Goal: Navigation & Orientation: Find specific page/section

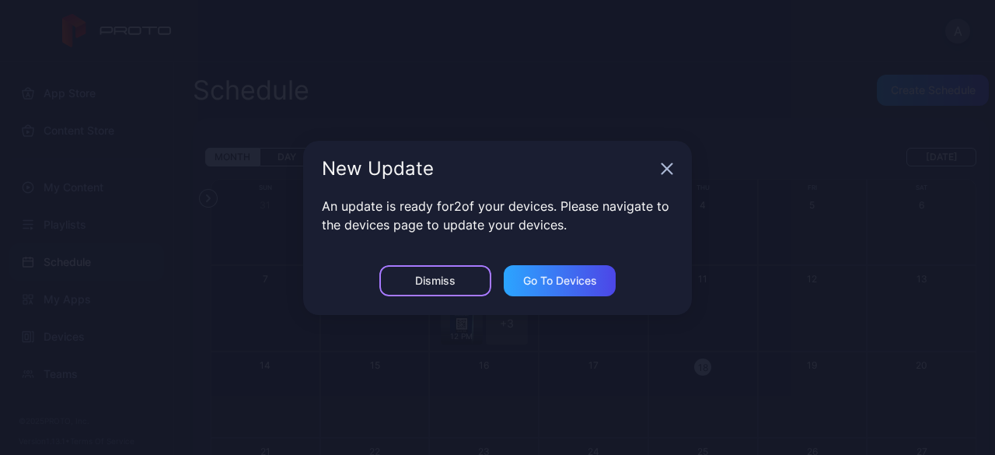
click at [451, 284] on div "Dismiss" at bounding box center [435, 280] width 40 height 12
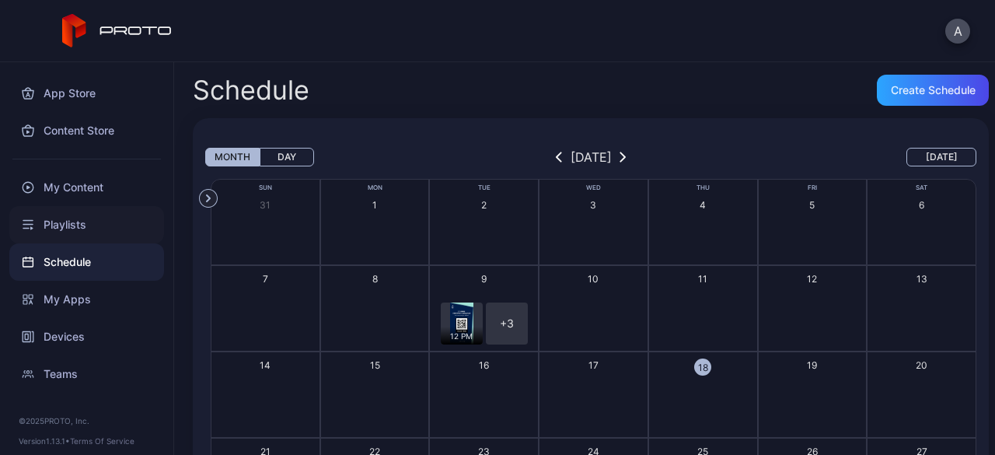
click at [80, 215] on div "Playlists" at bounding box center [86, 224] width 155 height 37
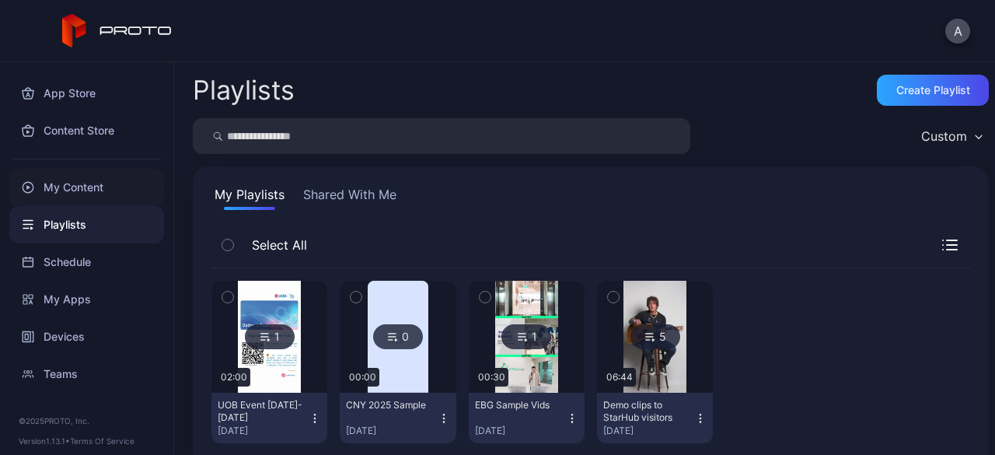
click at [84, 184] on div "My Content" at bounding box center [86, 187] width 155 height 37
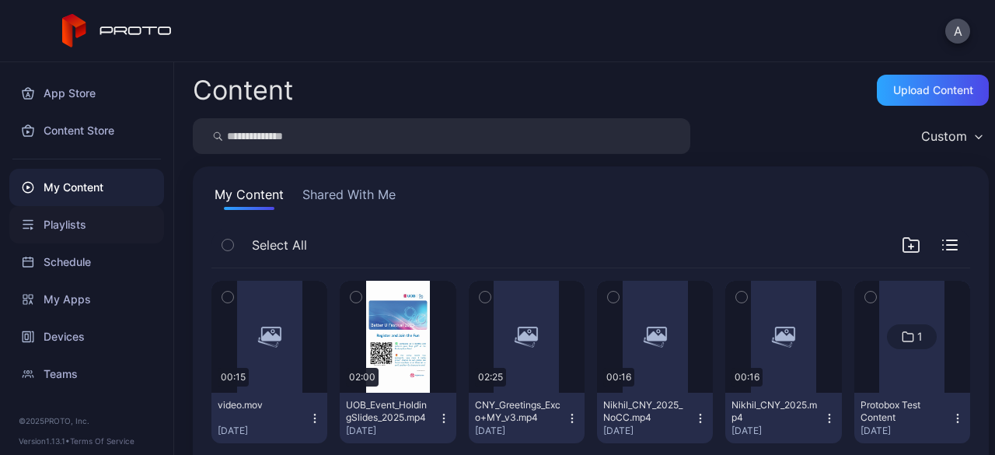
click at [68, 226] on div "Playlists" at bounding box center [86, 224] width 155 height 37
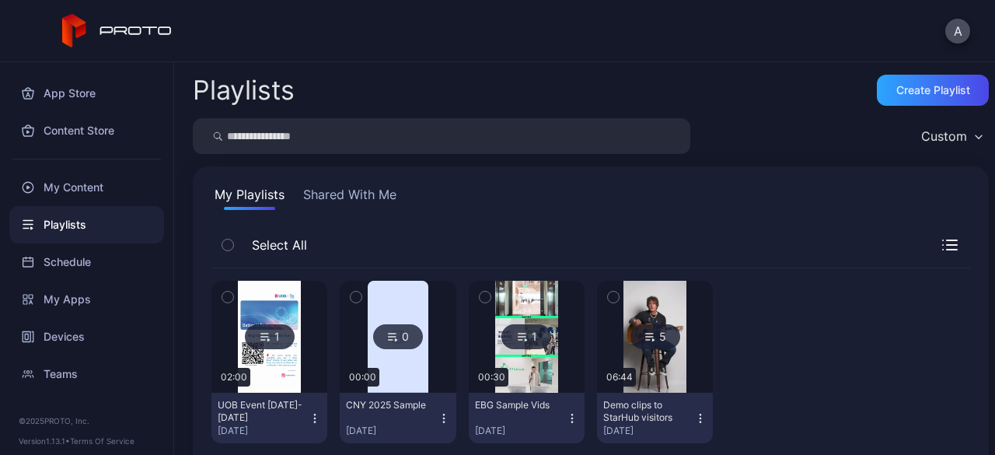
click at [283, 375] on img at bounding box center [269, 337] width 63 height 112
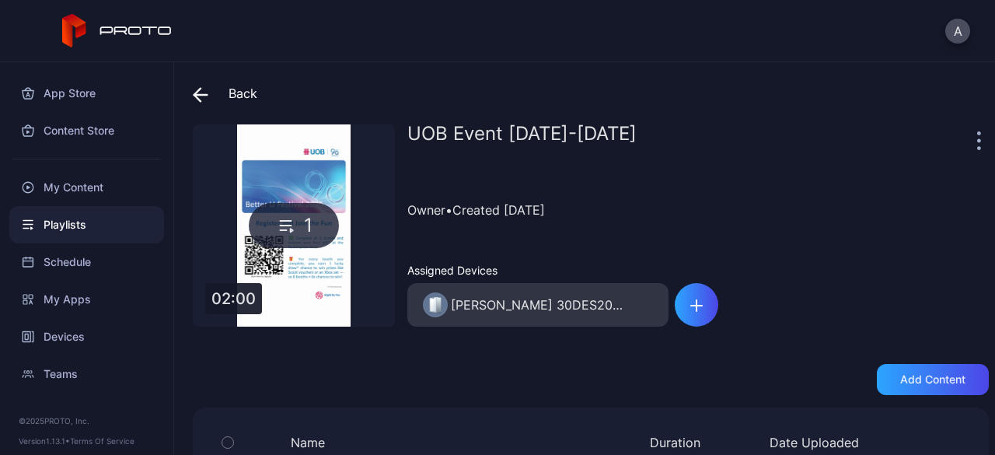
click at [273, 229] on div "1" at bounding box center [294, 225] width 90 height 45
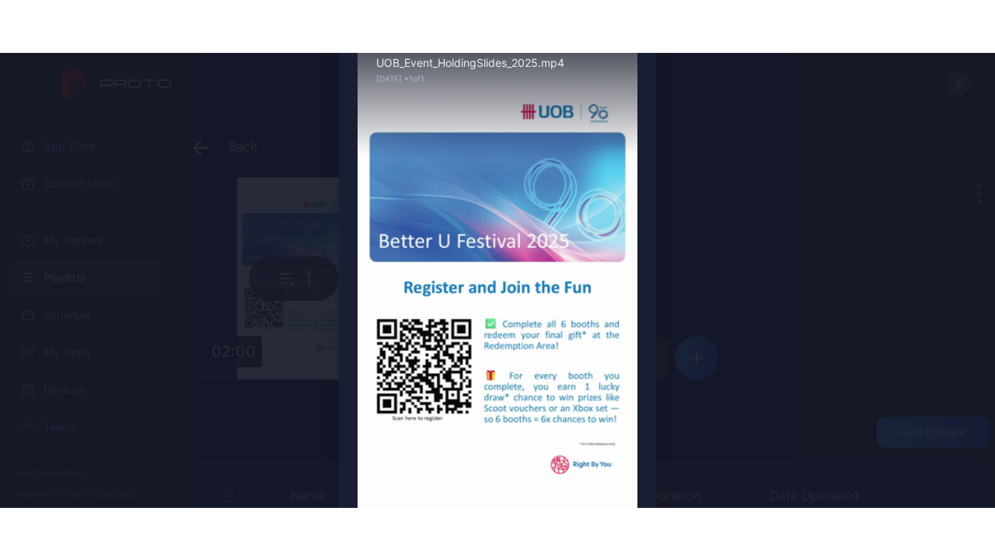
scroll to position [156, 0]
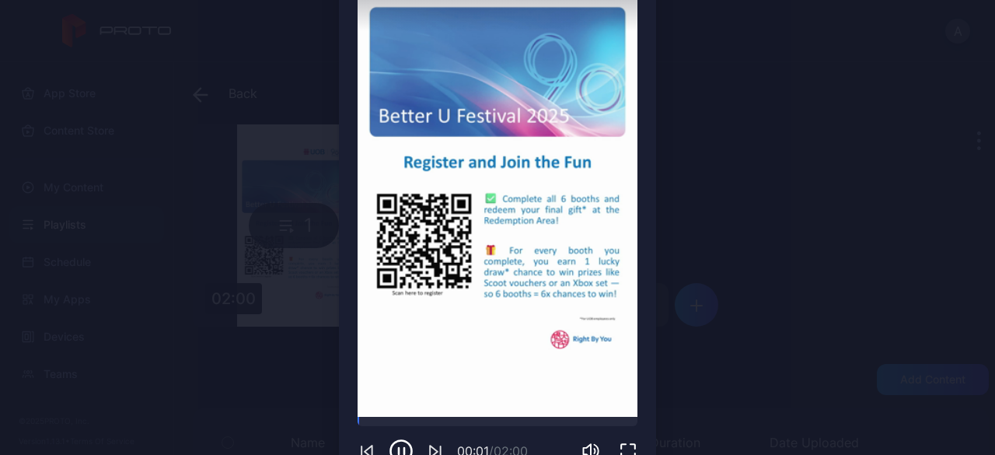
click at [616, 439] on div "00:01 / 02:00" at bounding box center [498, 451] width 280 height 25
click at [619, 449] on icon "button" at bounding box center [628, 451] width 19 height 19
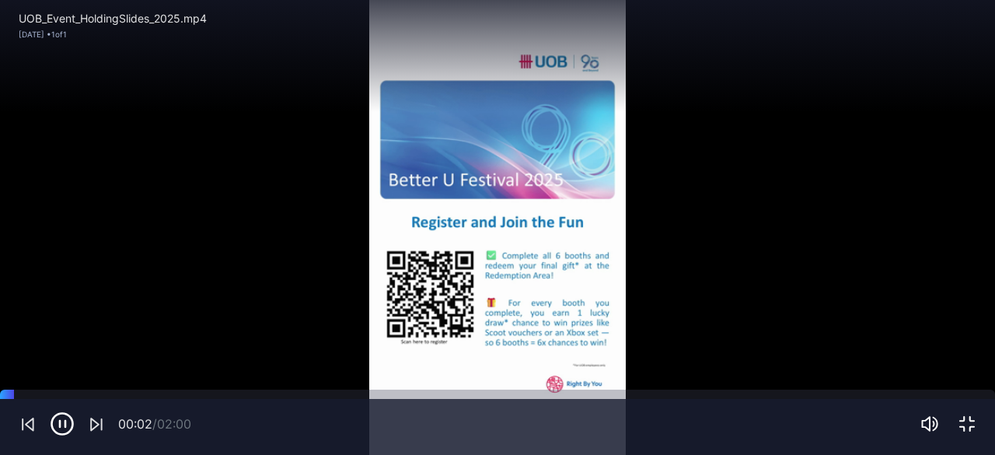
scroll to position [0, 0]
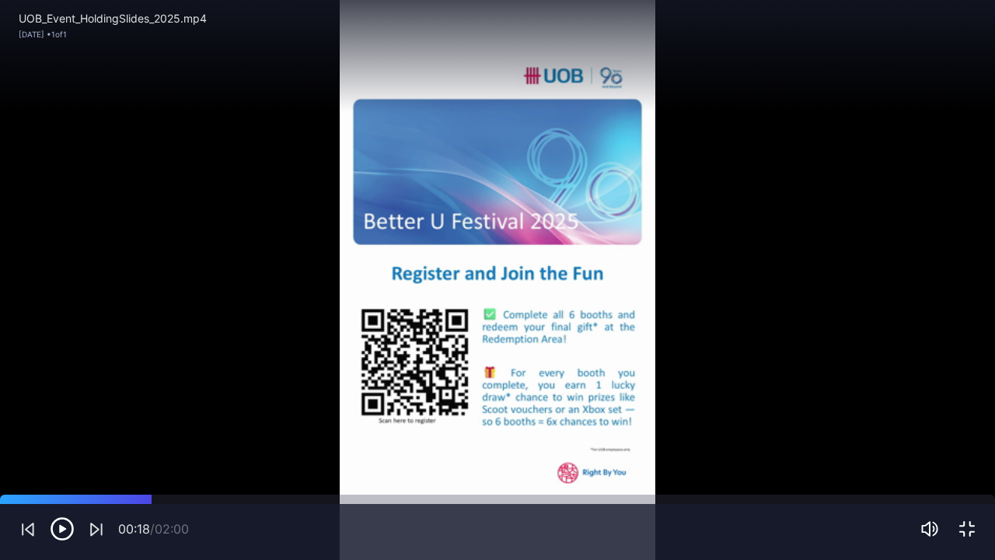
drag, startPoint x: 155, startPoint y: 502, endPoint x: 169, endPoint y: 505, distance: 14.3
click at [168, 454] on div "00:18 / 02:00" at bounding box center [497, 532] width 995 height 56
click at [220, 454] on div "00:20 / 02:00" at bounding box center [497, 532] width 995 height 56
drag, startPoint x: 276, startPoint y: 501, endPoint x: 334, endPoint y: 501, distance: 58.3
click at [334, 454] on div at bounding box center [497, 499] width 995 height 9
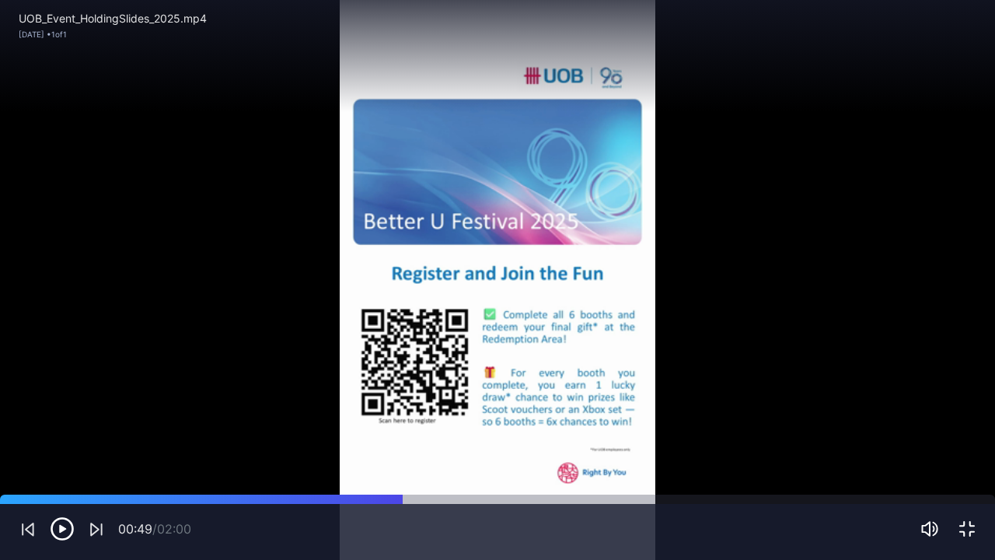
drag, startPoint x: 351, startPoint y: 501, endPoint x: 409, endPoint y: 504, distance: 57.6
click at [408, 454] on div at bounding box center [497, 499] width 995 height 9
drag, startPoint x: 409, startPoint y: 504, endPoint x: 485, endPoint y: 511, distance: 76.5
click at [485, 454] on div "00:50 / 02:00" at bounding box center [497, 532] width 995 height 56
drag, startPoint x: 504, startPoint y: 498, endPoint x: 599, endPoint y: 499, distance: 94.9
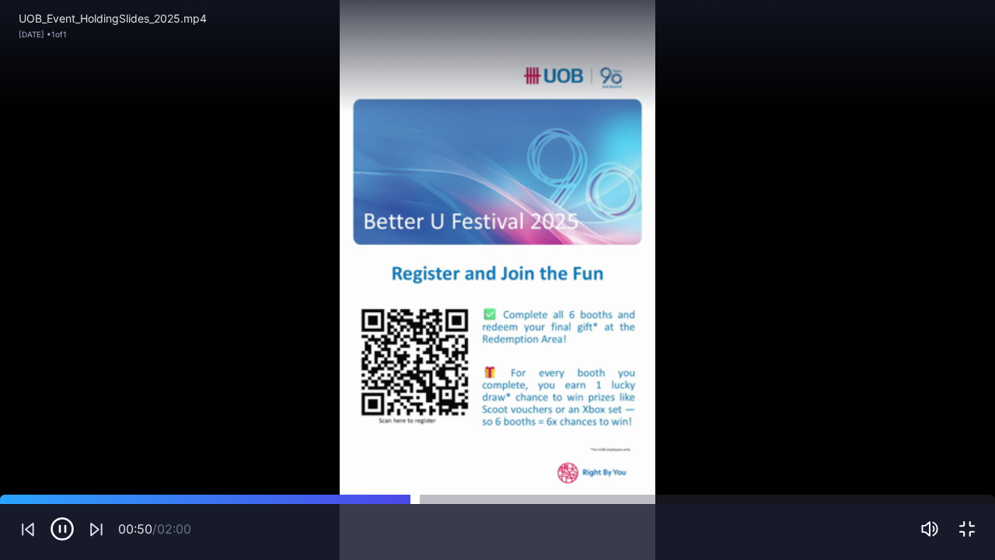
click at [558, 454] on div at bounding box center [705, 499] width 580 height 9
drag, startPoint x: 617, startPoint y: 501, endPoint x: 698, endPoint y: 499, distance: 80.1
click at [698, 454] on div at bounding box center [497, 499] width 995 height 9
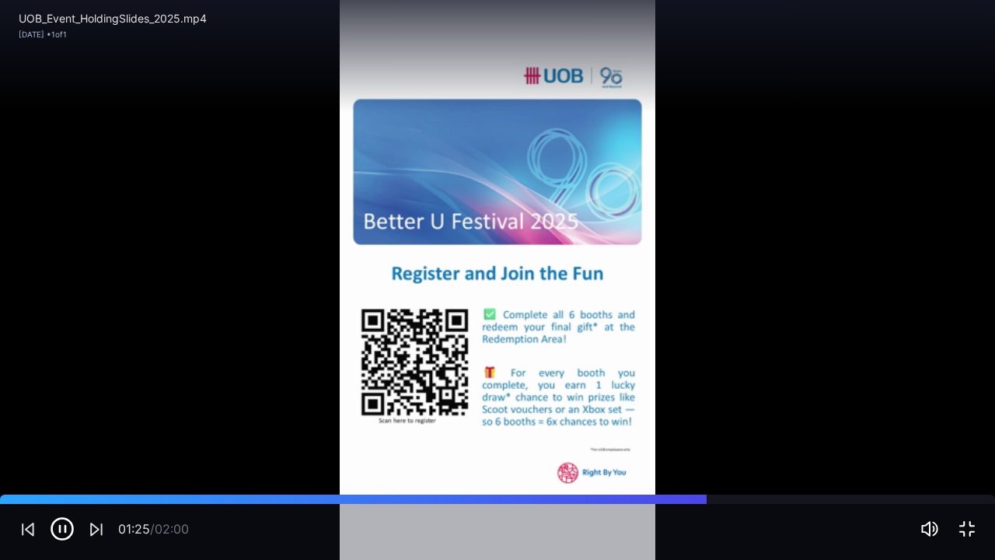
click at [967, 454] on icon "button" at bounding box center [967, 528] width 19 height 19
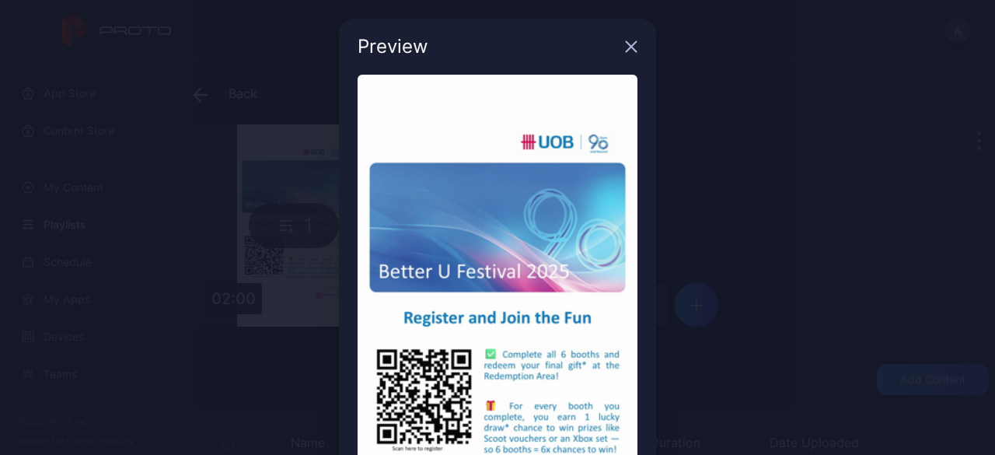
click at [627, 47] on icon "button" at bounding box center [632, 47] width 10 height 10
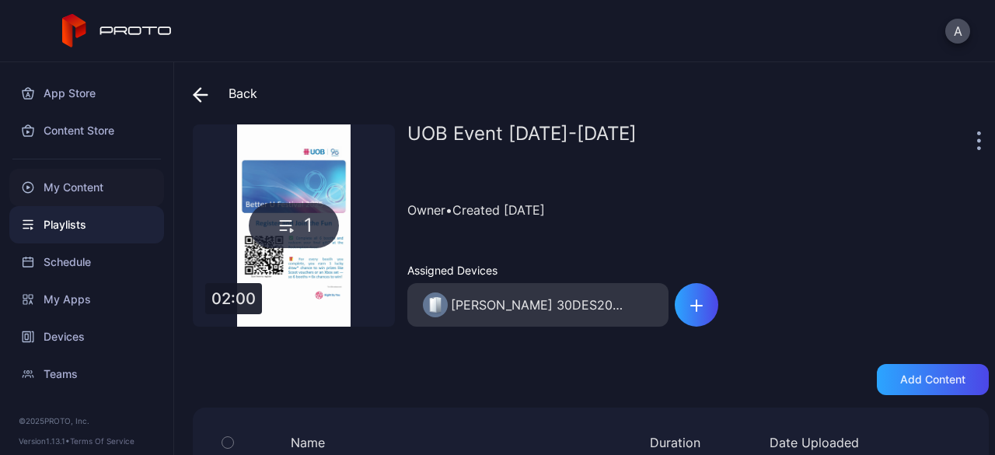
click at [56, 189] on div "My Content" at bounding box center [86, 187] width 155 height 37
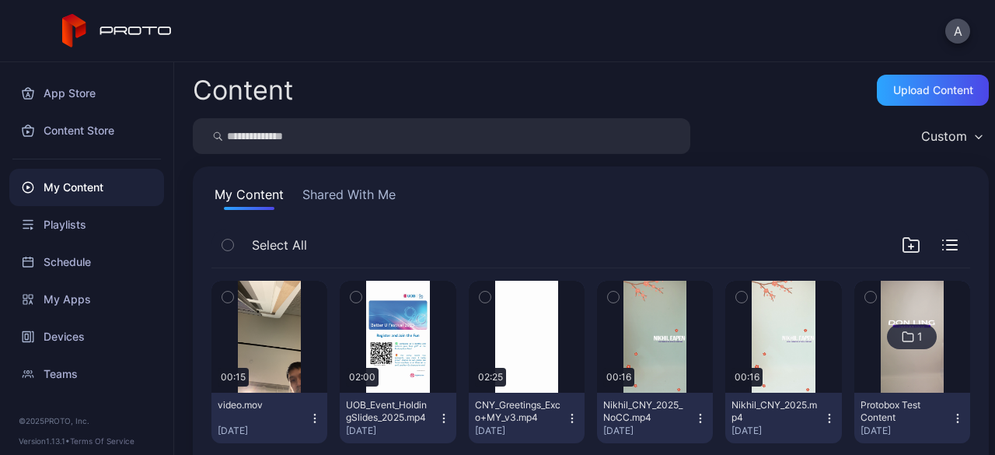
scroll to position [78, 0]
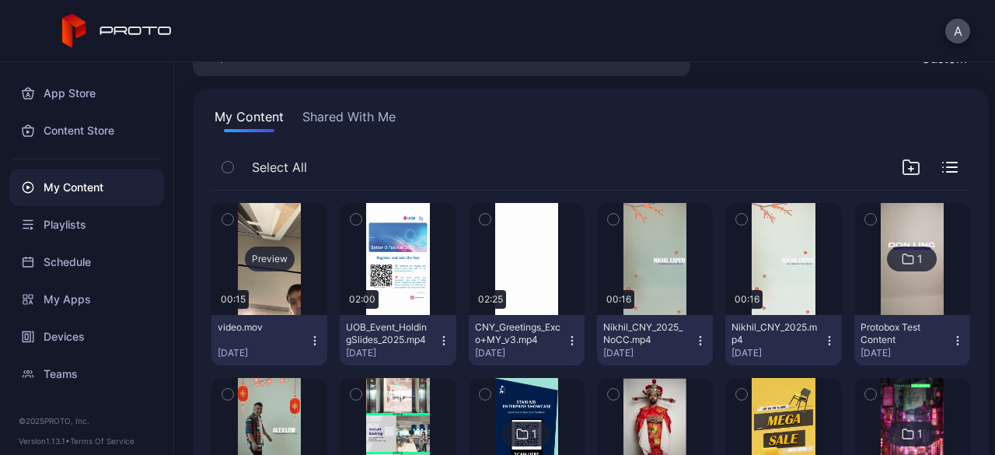
click at [269, 222] on div "Preview" at bounding box center [270, 259] width 116 height 112
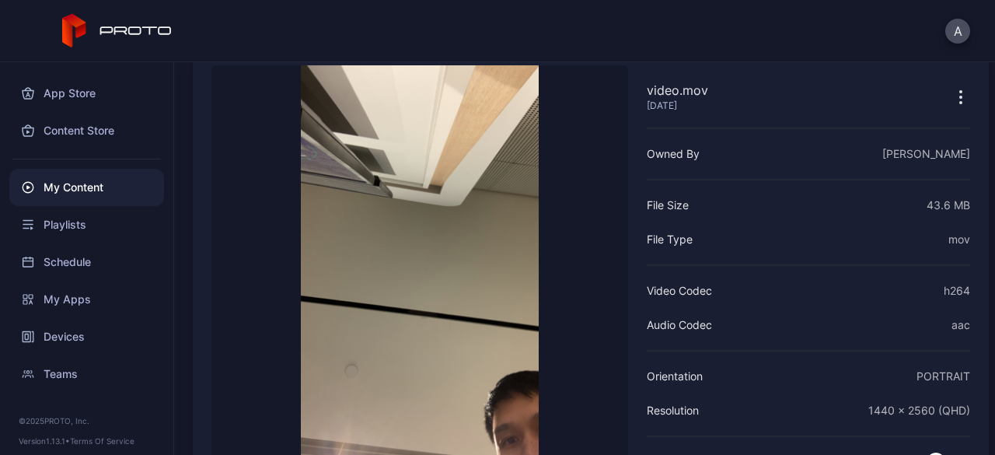
scroll to position [187, 0]
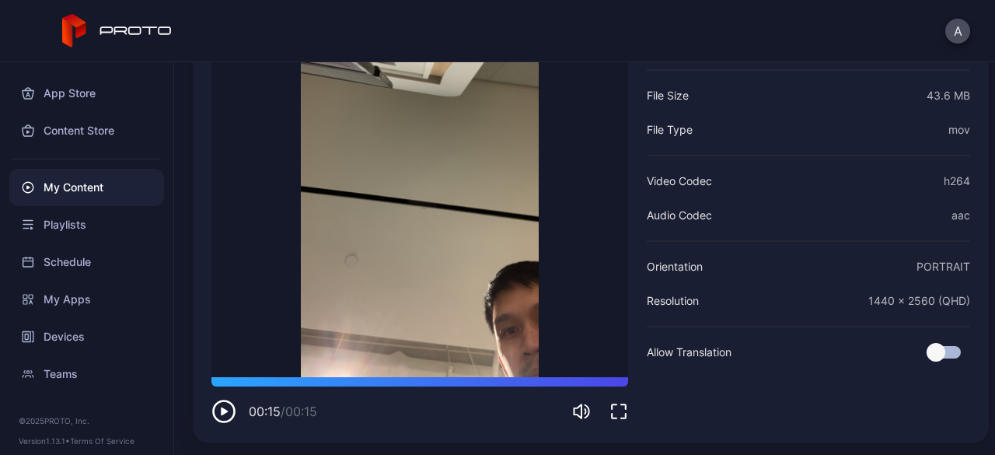
click at [68, 191] on div "My Content" at bounding box center [86, 187] width 155 height 37
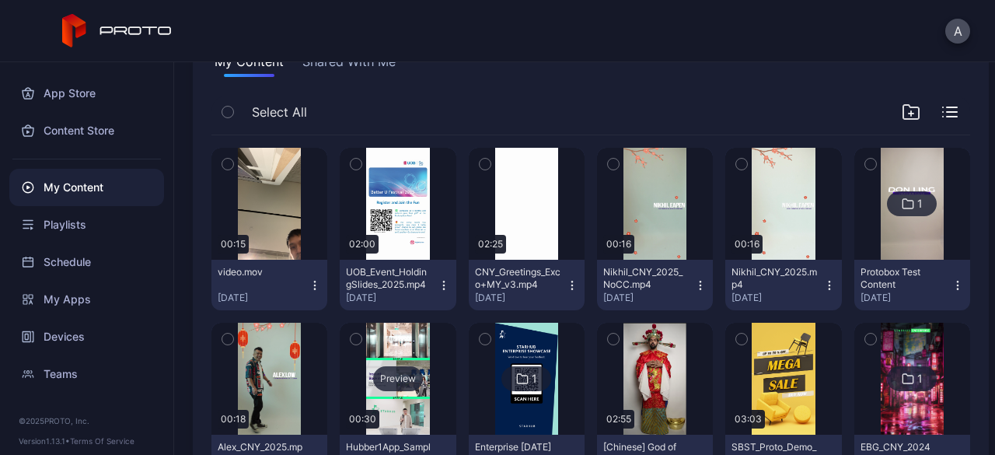
scroll to position [156, 0]
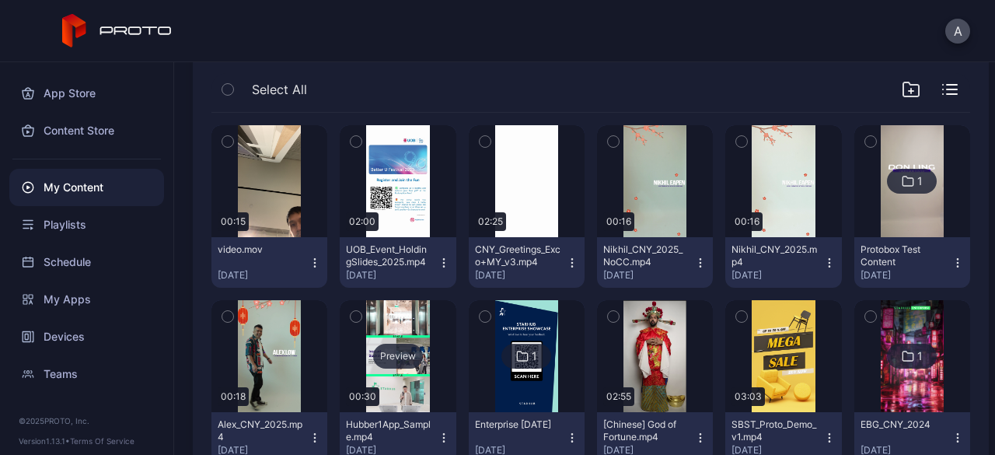
click at [383, 314] on div "Preview" at bounding box center [398, 356] width 116 height 112
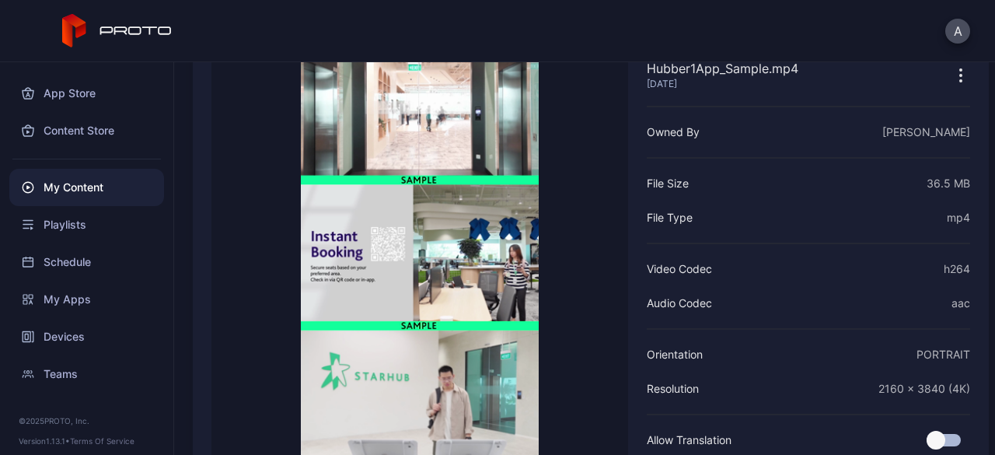
scroll to position [78, 0]
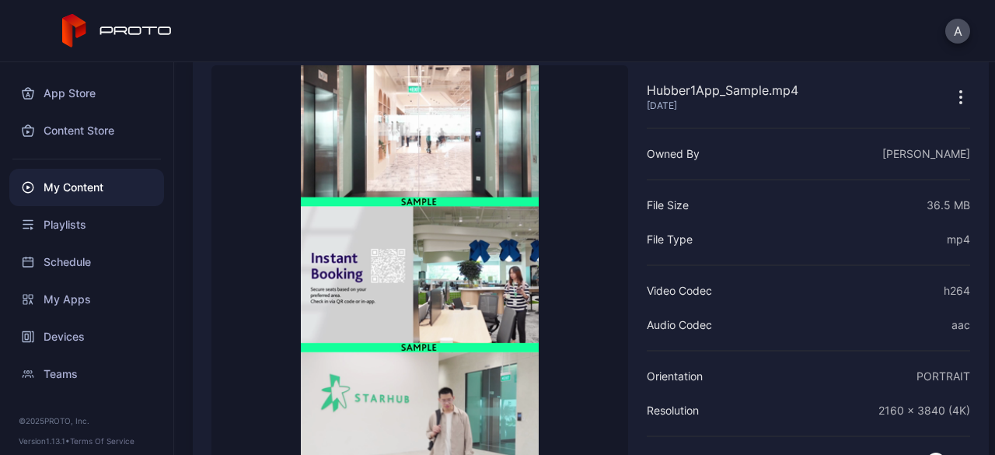
click at [64, 184] on div "My Content" at bounding box center [86, 187] width 155 height 37
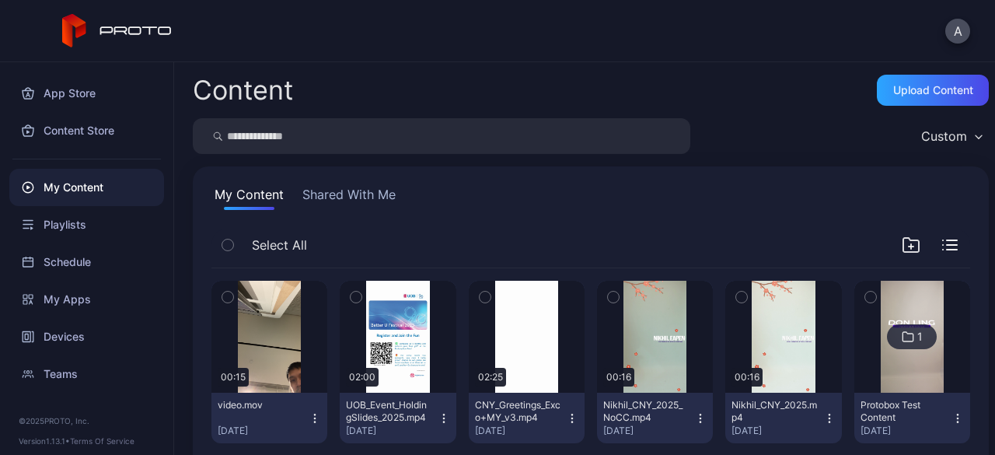
drag, startPoint x: 257, startPoint y: 321, endPoint x: 663, endPoint y: 109, distance: 457.4
click at [663, 109] on div "Content Upload Content Custom My Content Shared With Me Select All Preview 00:1…" at bounding box center [584, 258] width 821 height 393
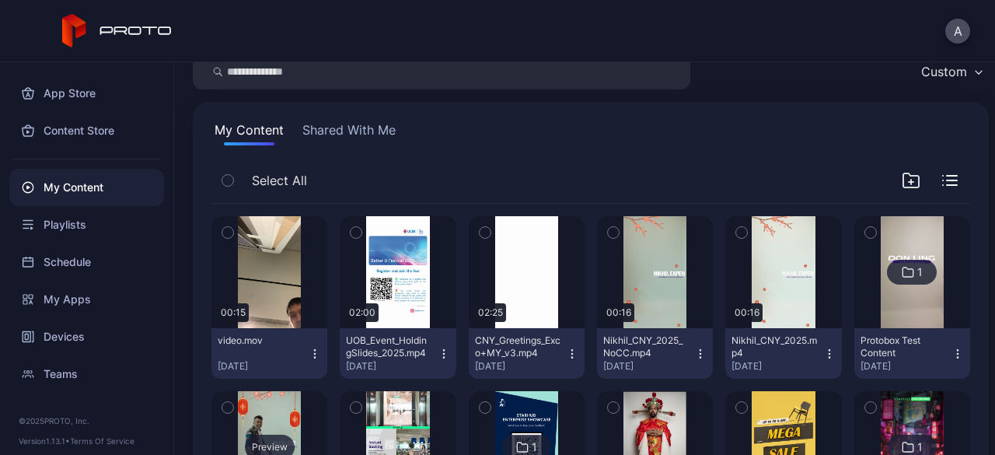
scroll to position [156, 0]
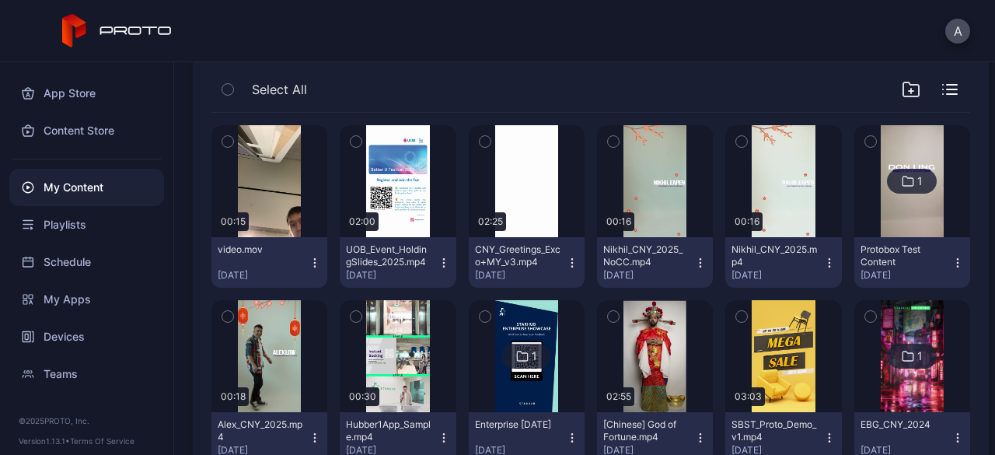
click at [316, 261] on icon "button" at bounding box center [315, 263] width 12 height 12
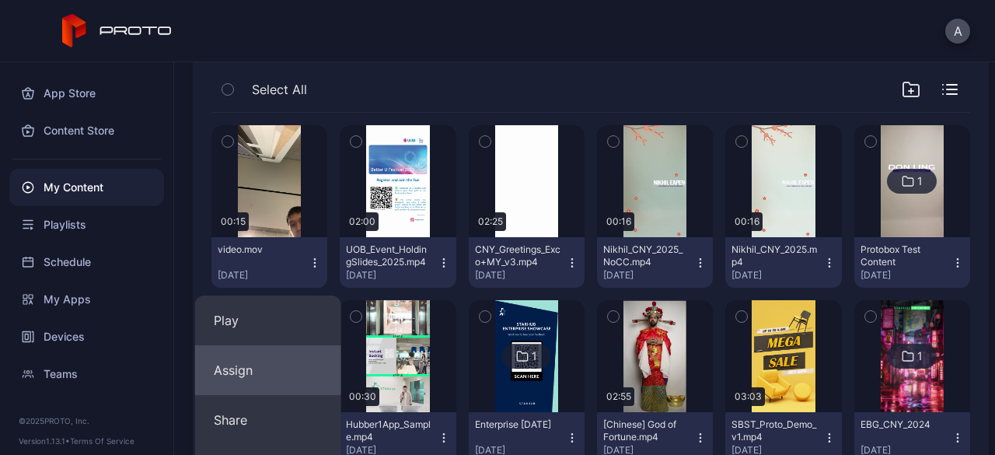
click at [232, 366] on button "Assign" at bounding box center [268, 370] width 146 height 50
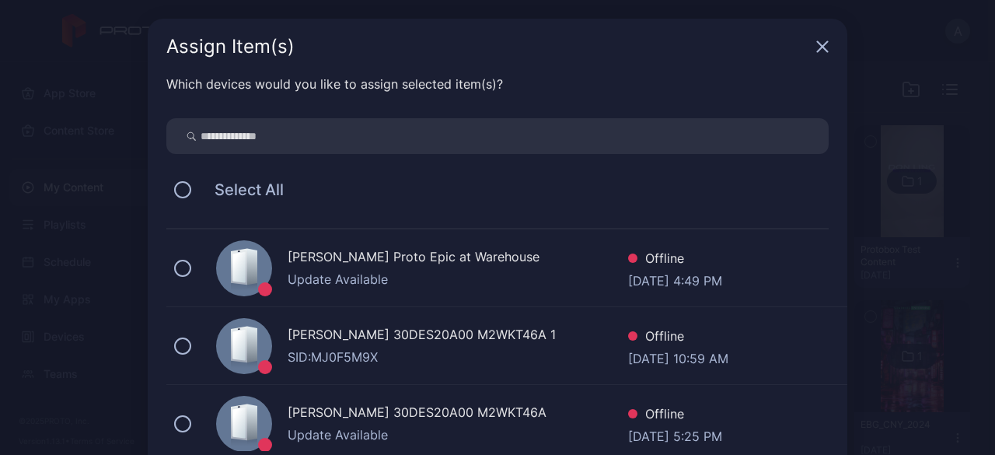
click at [817, 46] on icon "button" at bounding box center [822, 46] width 12 height 12
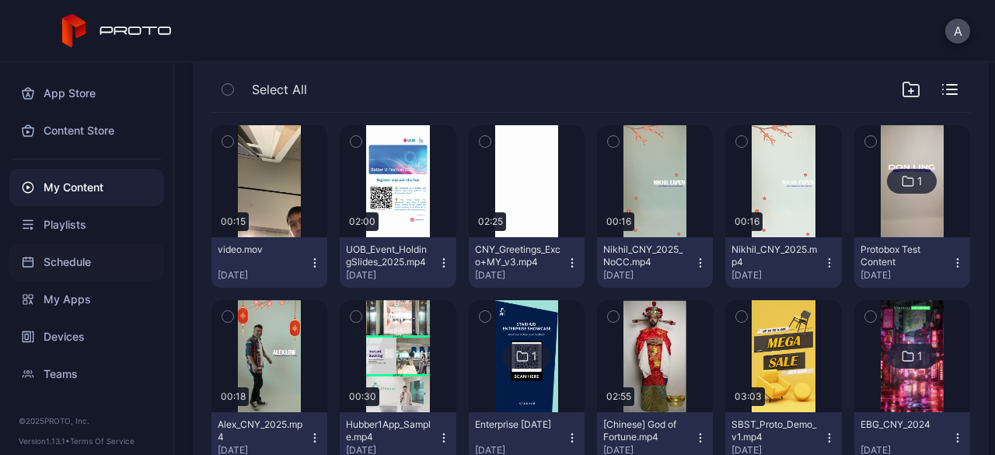
click at [59, 254] on div "Schedule" at bounding box center [86, 261] width 155 height 37
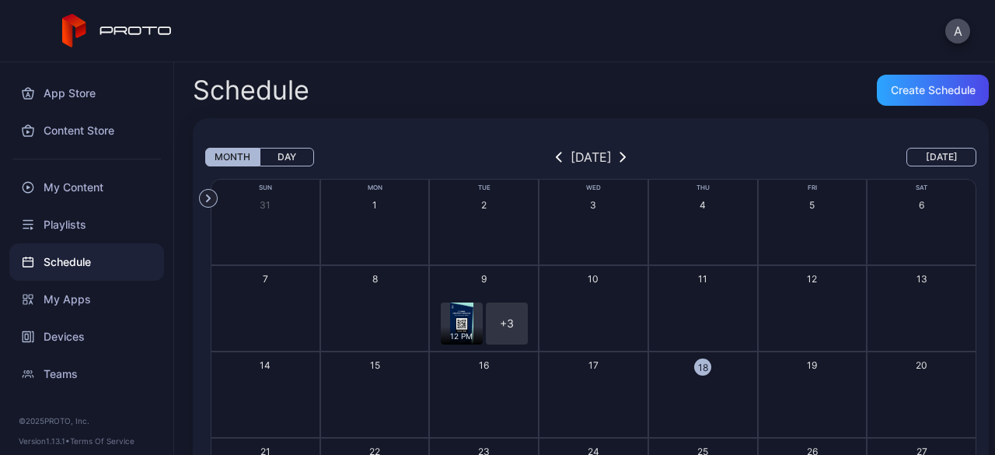
click at [498, 279] on button "9 12 PM + 3 + 4" at bounding box center [484, 308] width 110 height 86
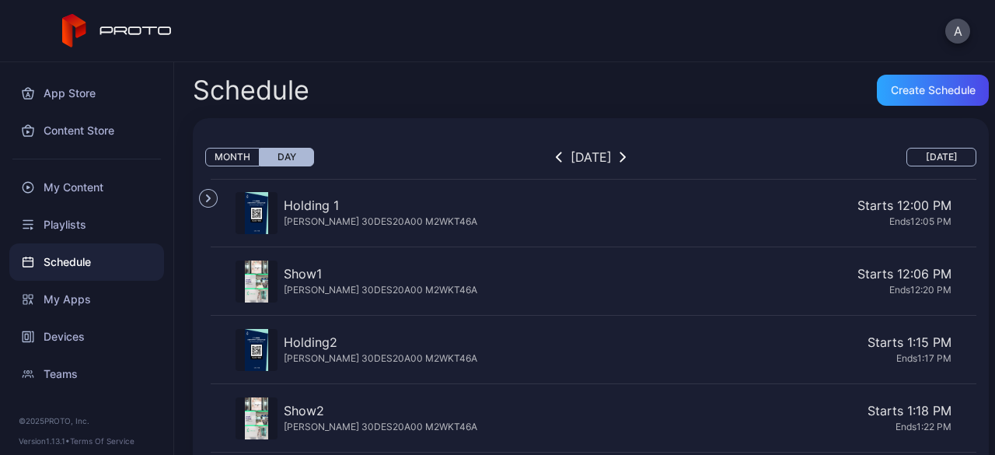
click at [210, 145] on div "Month Day September 09, 2025 Today Devices Aris Mercado's 30DES20A00 M2WKT46A 1…" at bounding box center [591, 379] width 796 height 522
click at [221, 151] on button "Month" at bounding box center [232, 157] width 54 height 19
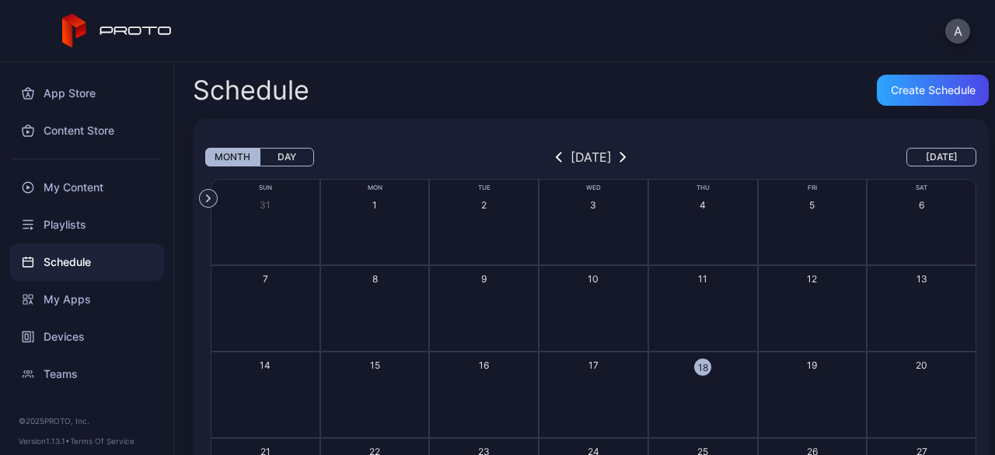
scroll to position [9, 0]
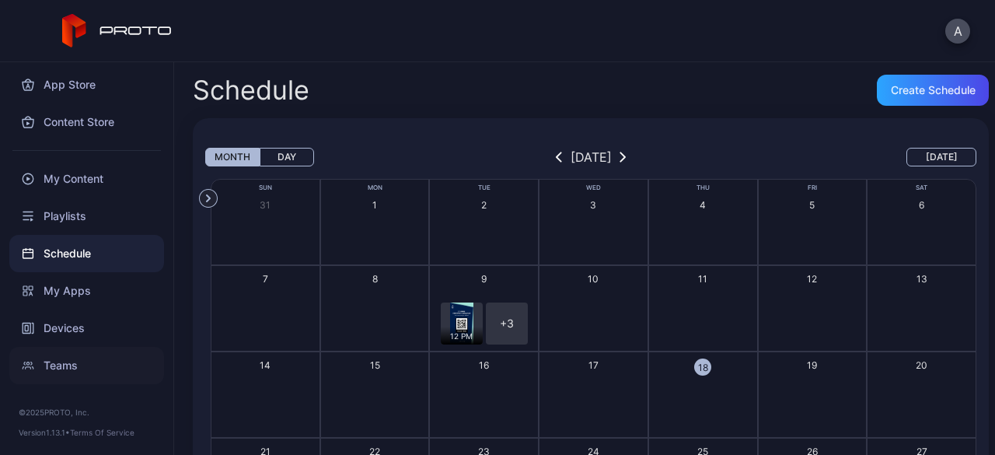
click at [58, 365] on div "Teams" at bounding box center [86, 365] width 155 height 37
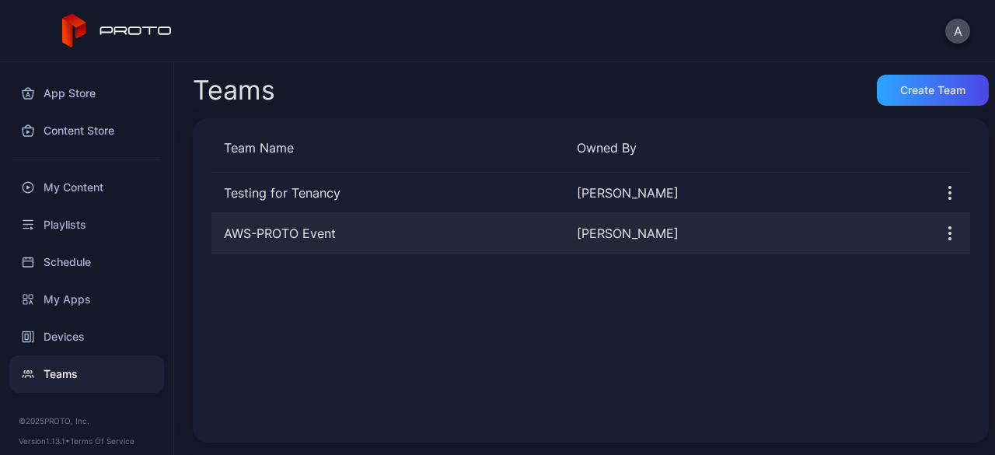
click at [308, 236] on div "AWS-PROTO Event" at bounding box center [388, 233] width 353 height 19
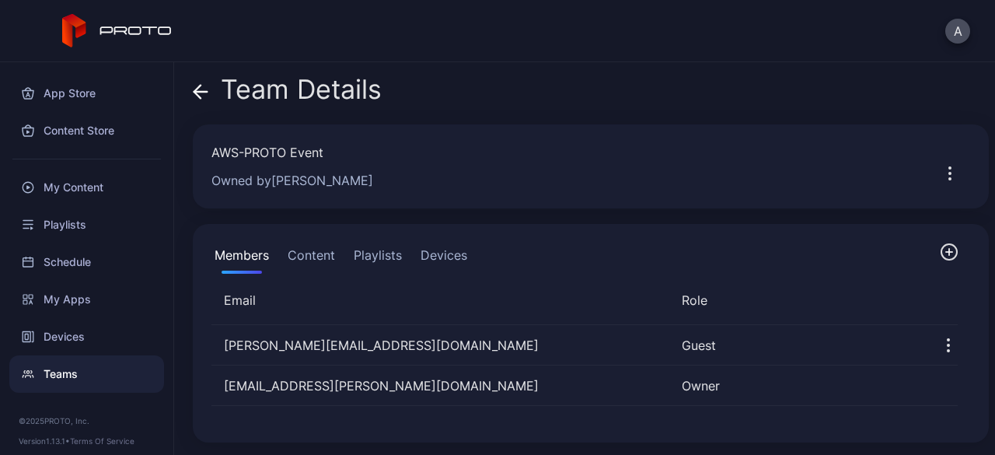
click at [319, 245] on button "Content" at bounding box center [312, 258] width 54 height 31
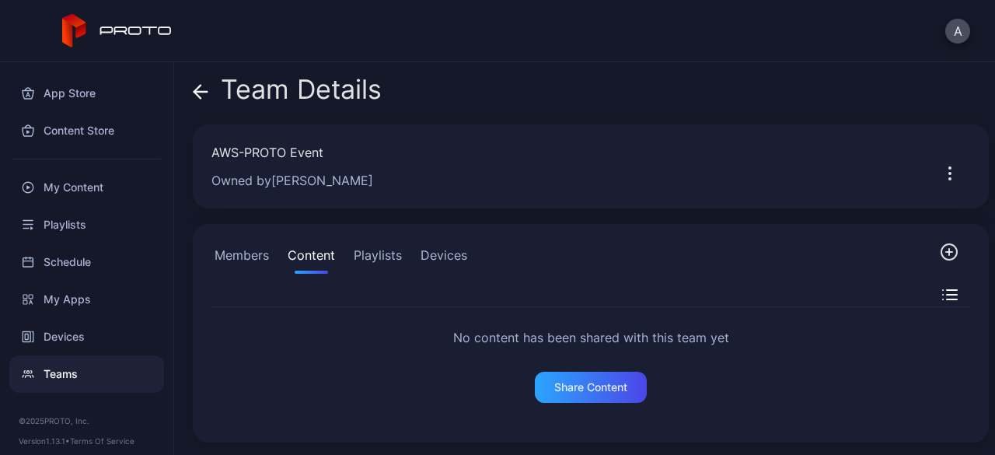
click at [359, 260] on button "Playlists" at bounding box center [378, 258] width 54 height 31
click at [449, 250] on button "Devices" at bounding box center [444, 258] width 53 height 31
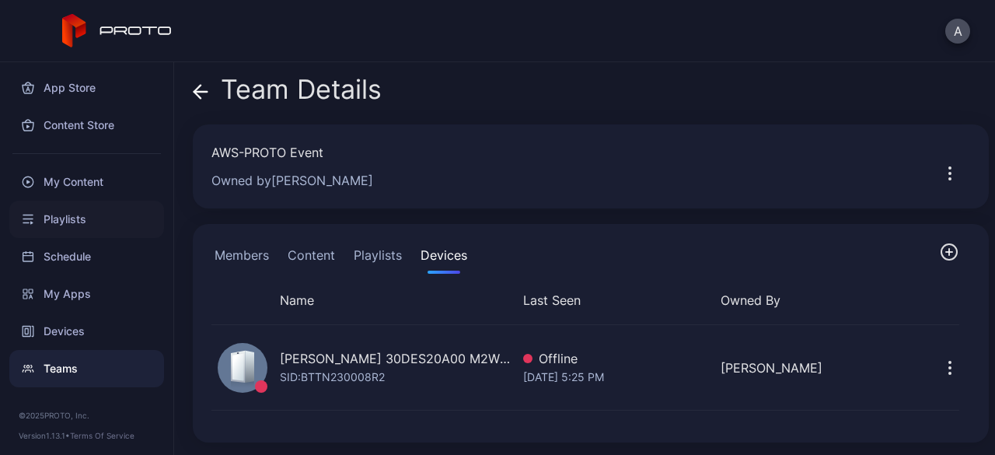
scroll to position [9, 0]
click at [51, 179] on div "My Content" at bounding box center [86, 178] width 155 height 37
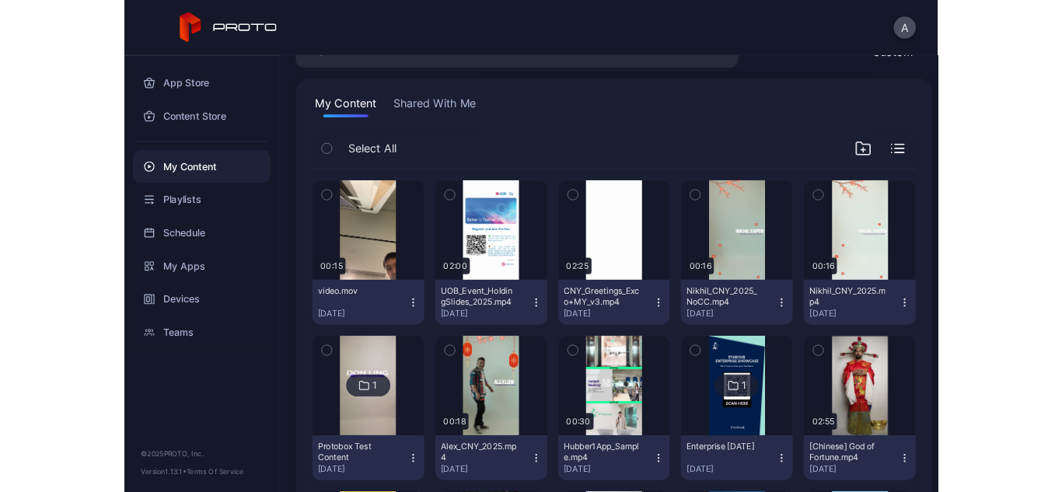
scroll to position [78, 0]
